Goal: Task Accomplishment & Management: Manage account settings

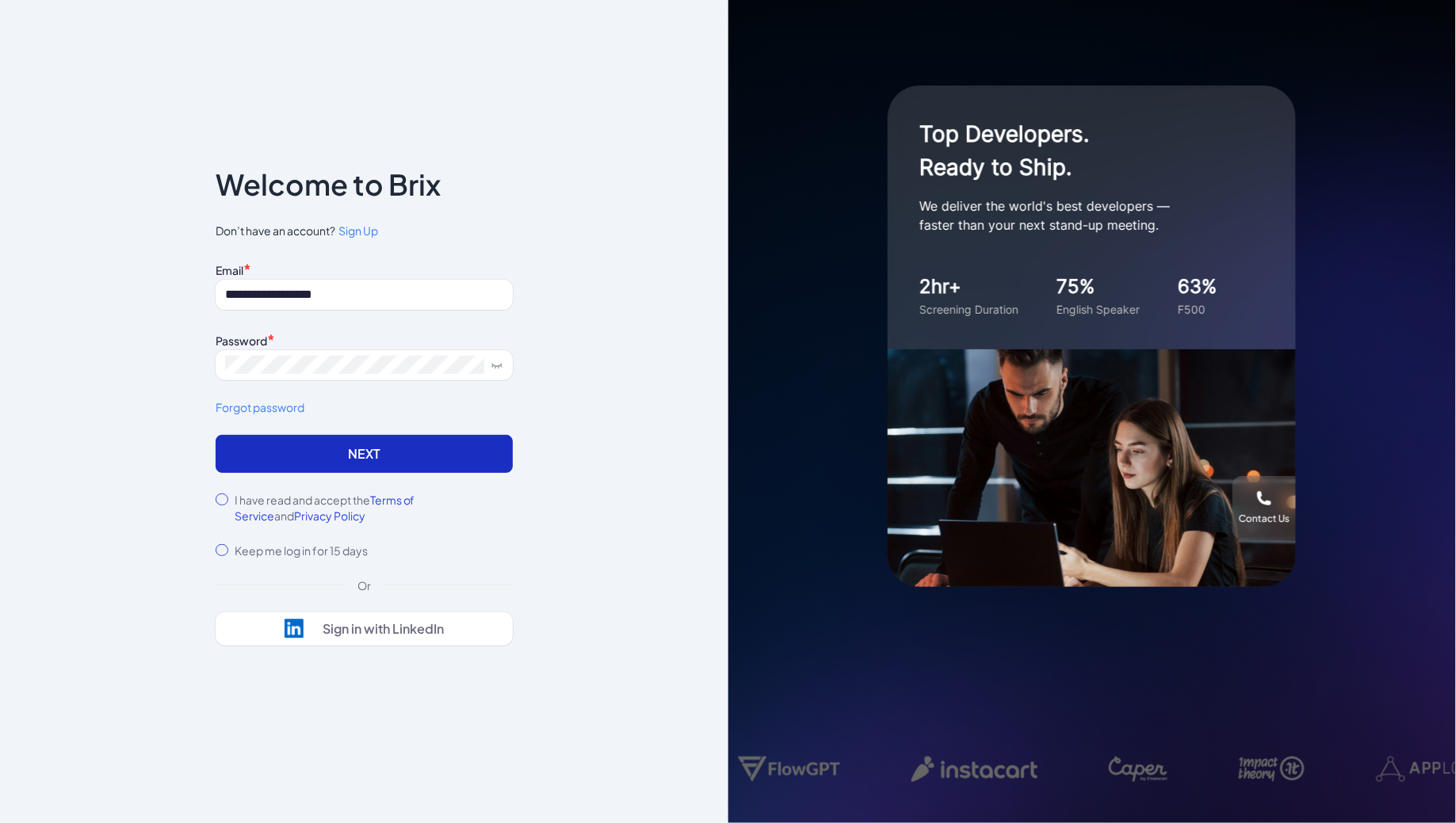
click at [359, 442] on button "Next" at bounding box center [364, 454] width 297 height 38
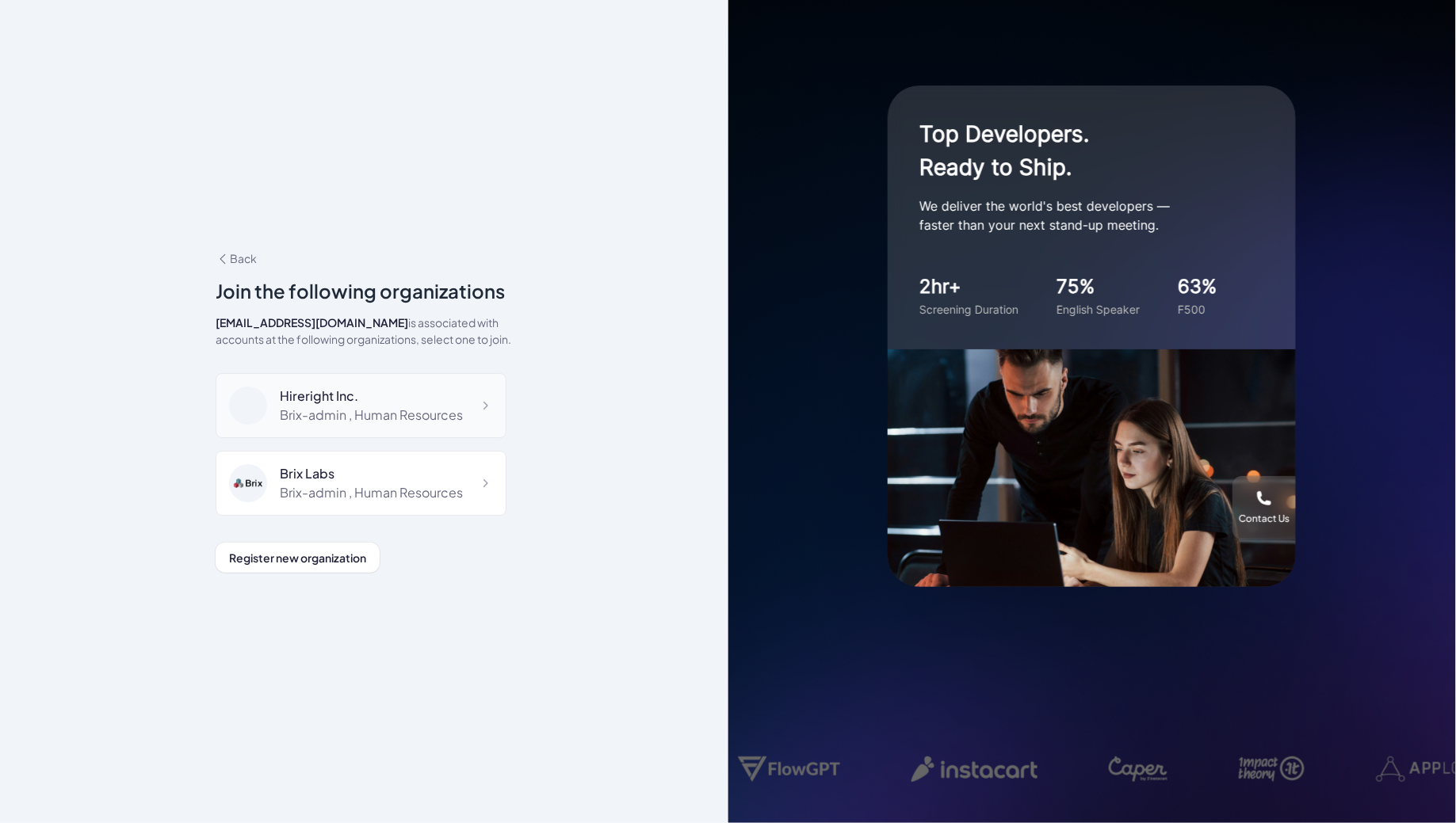
scroll to position [10573, 0]
click at [402, 543] on div "DeepVista" at bounding box center [357, 553] width 155 height 19
click at [390, 543] on div "DeepVista" at bounding box center [357, 553] width 155 height 19
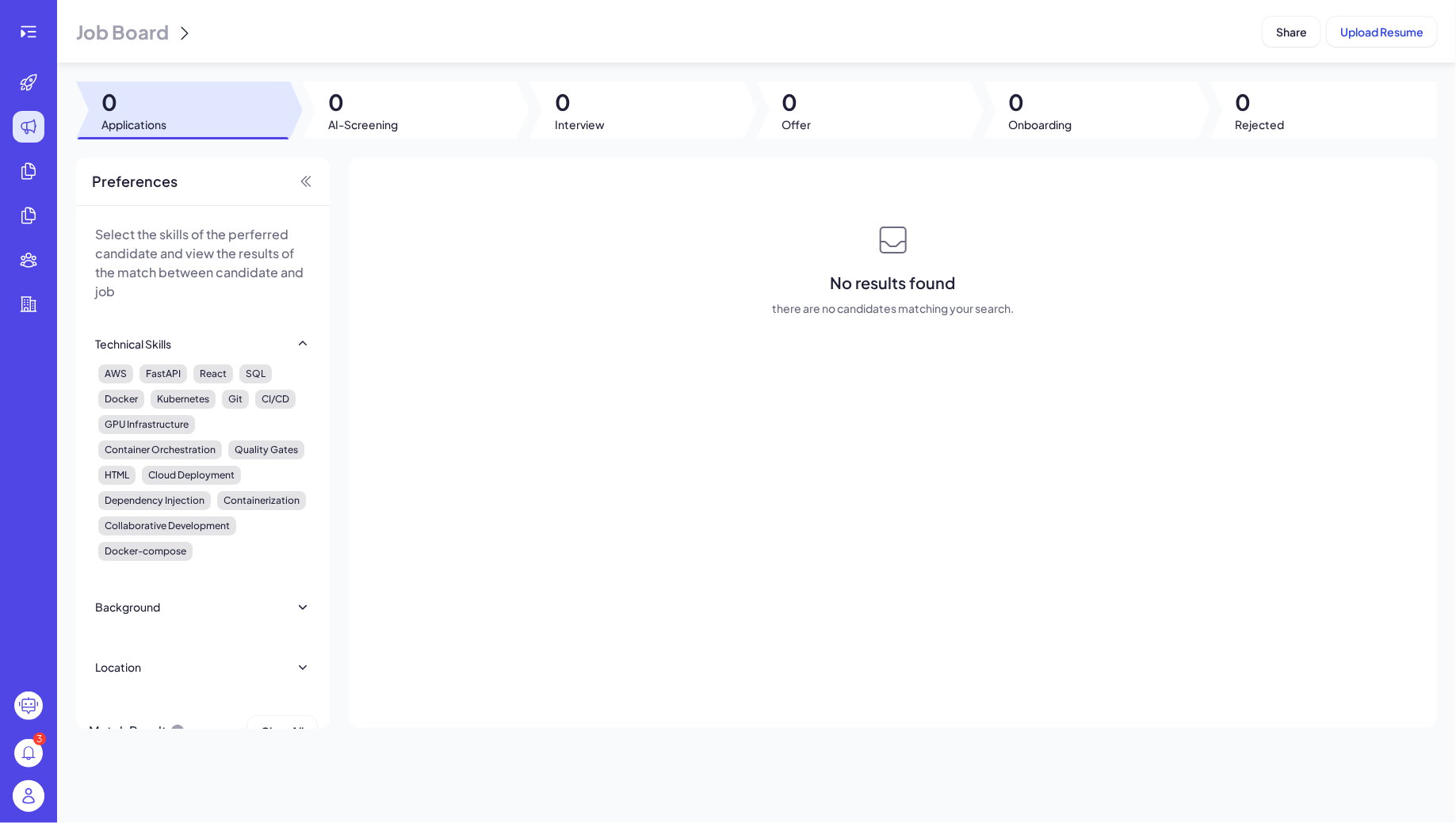
click at [133, 32] on span "Job Board" at bounding box center [122, 31] width 93 height 25
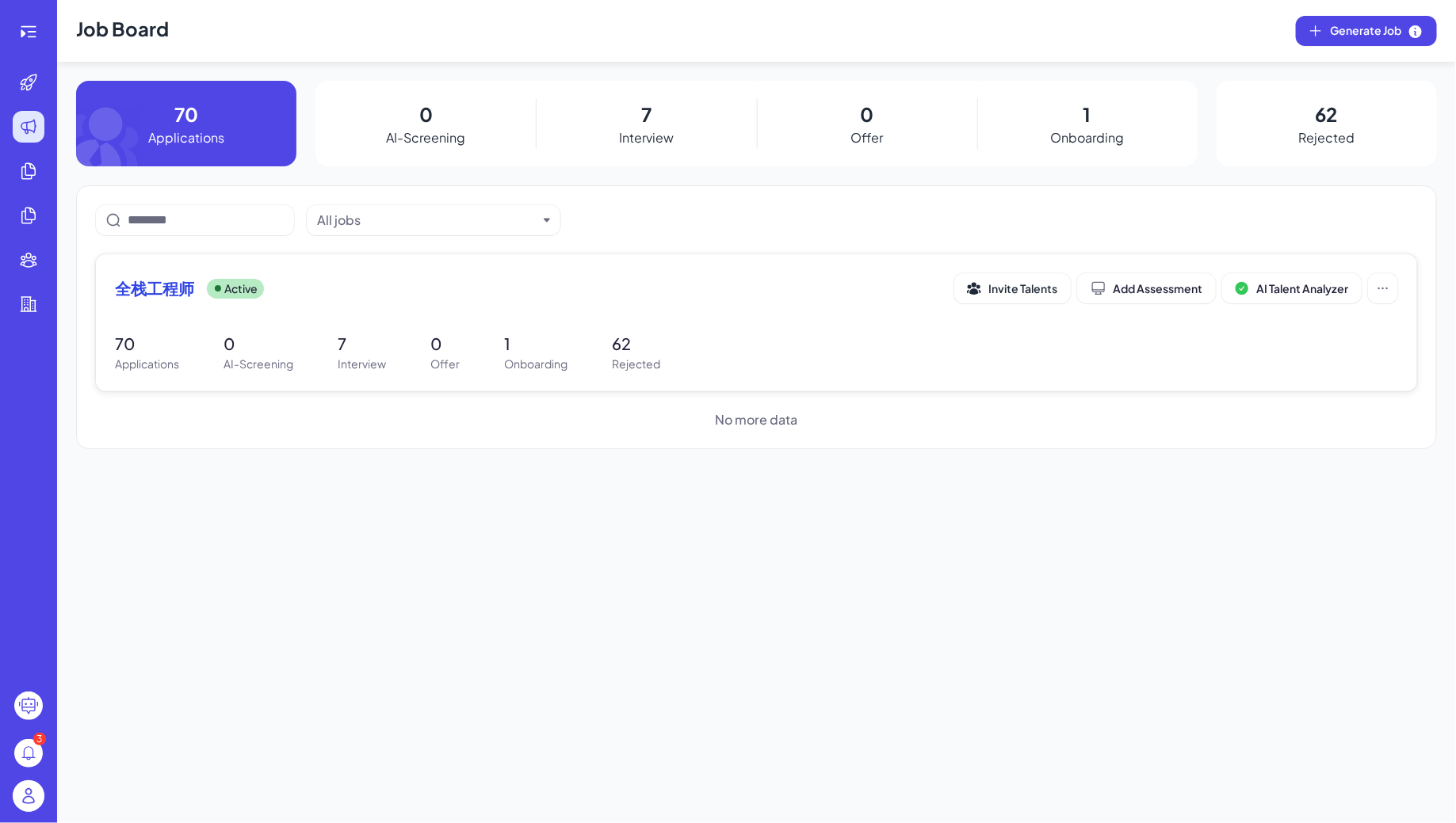
click at [527, 303] on div "全栈工程师 Active Invite Talents Add Assessment AI Talent Analyzer" at bounding box center [757, 288] width 1283 height 30
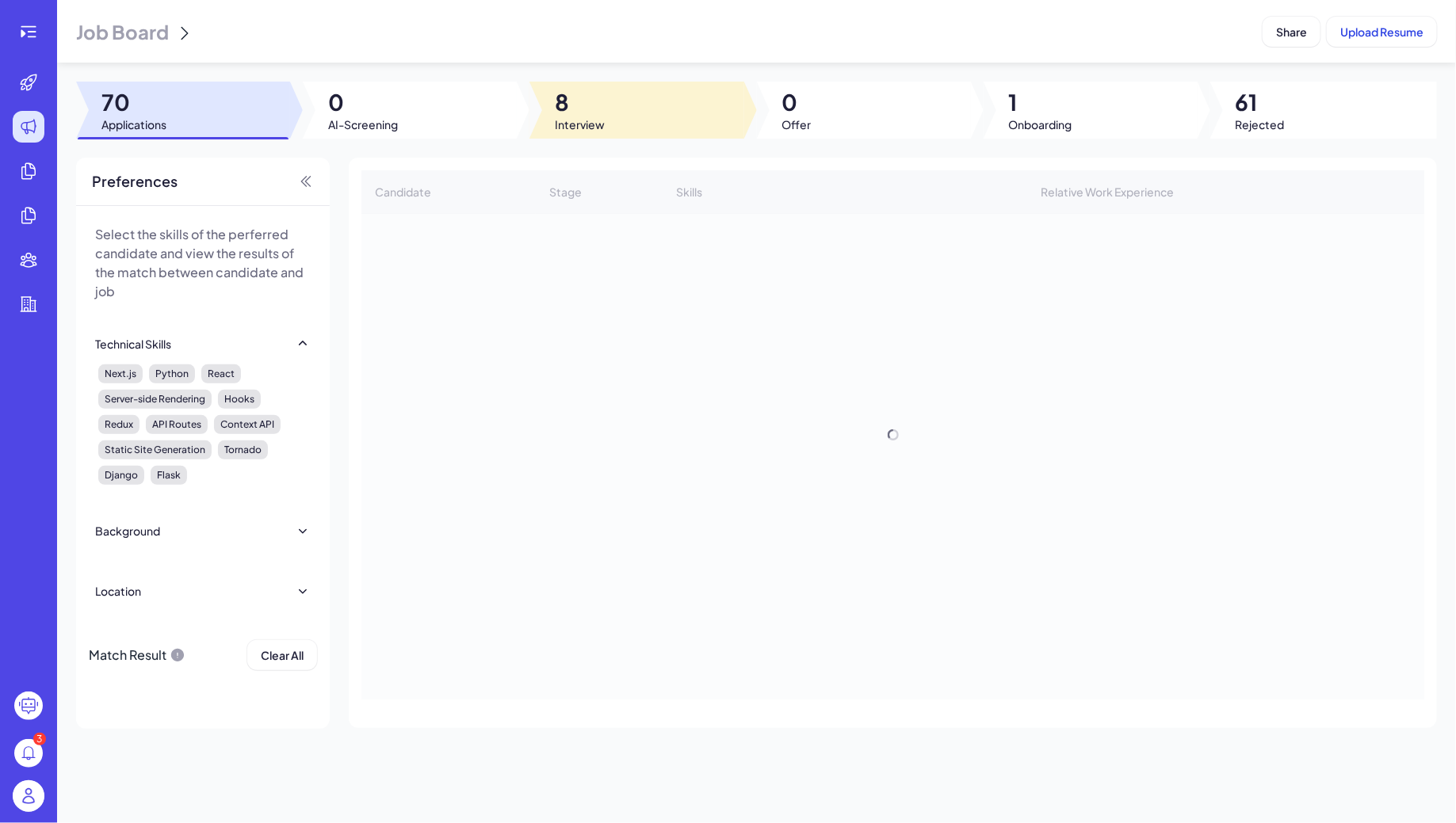
click at [584, 117] on span "Interview" at bounding box center [579, 124] width 50 height 16
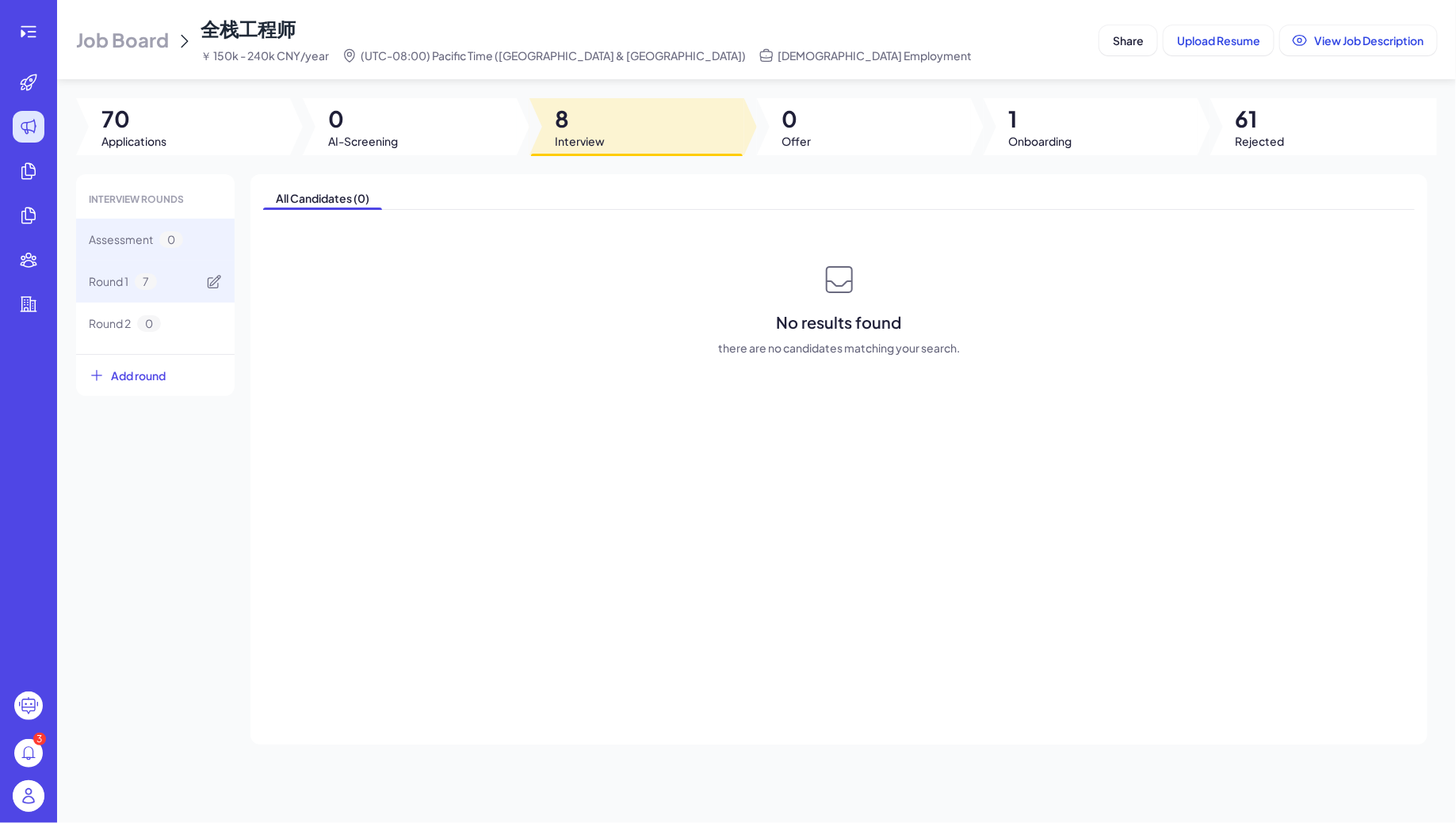
click at [129, 283] on div "Round 1 7" at bounding box center [123, 281] width 68 height 16
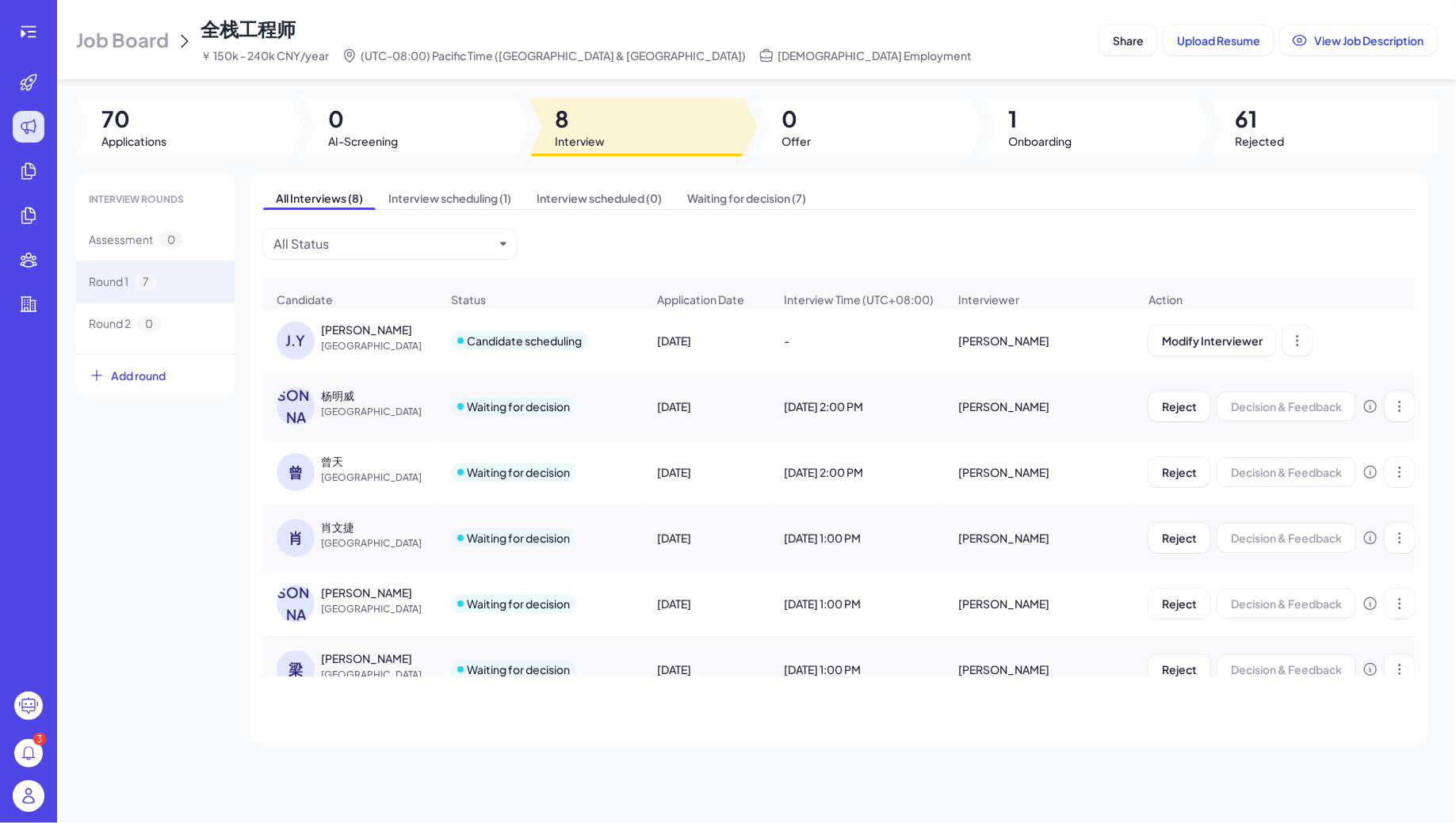
click at [361, 332] on div "Jiang Yin" at bounding box center [366, 329] width 91 height 16
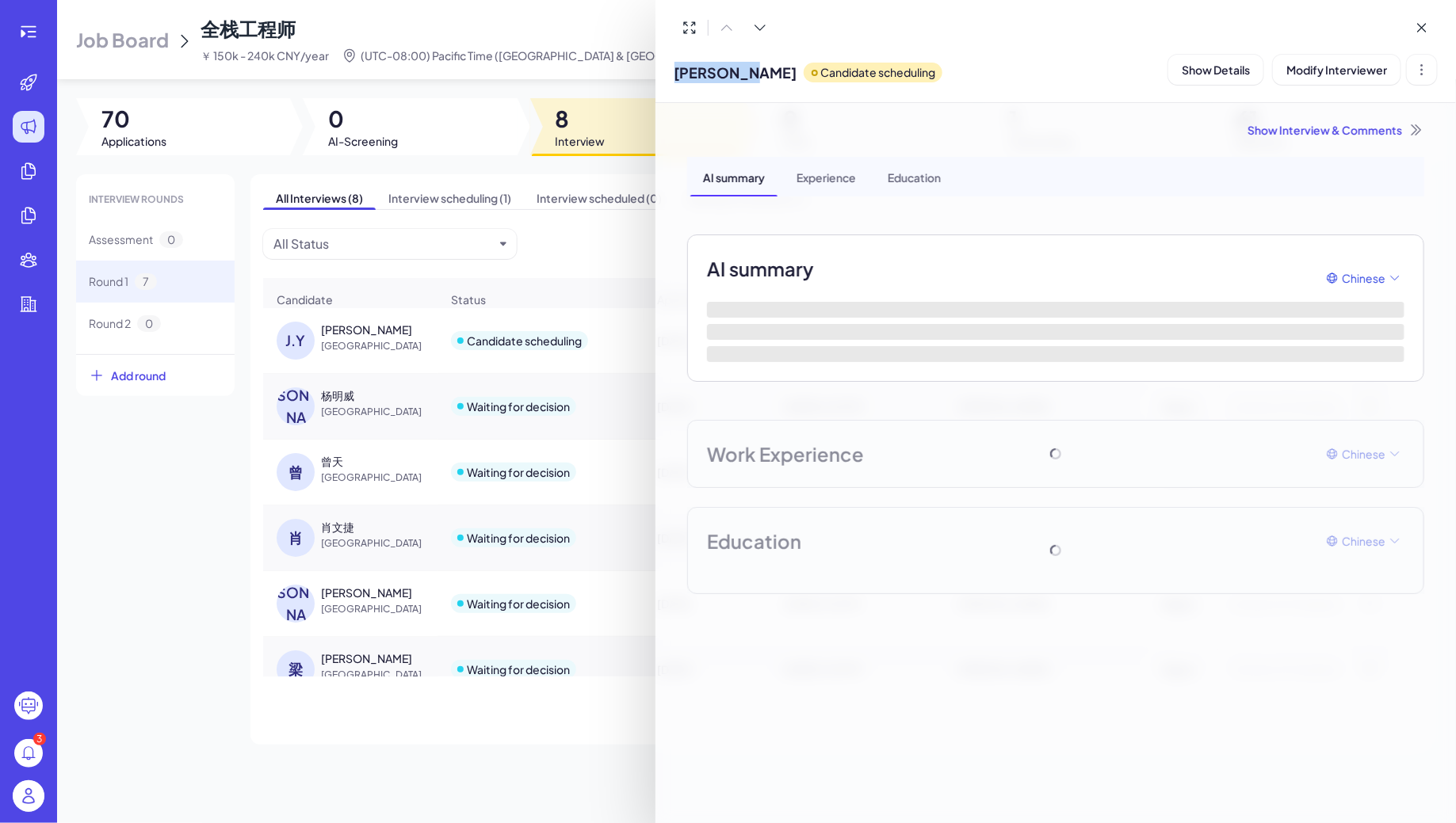
drag, startPoint x: 675, startPoint y: 74, endPoint x: 734, endPoint y: 76, distance: 59.0
click at [735, 76] on div "Jiang Yin Candidate scheduling" at bounding box center [809, 69] width 268 height 40
copy span "Jiang Yin"
